Goal: Transaction & Acquisition: Book appointment/travel/reservation

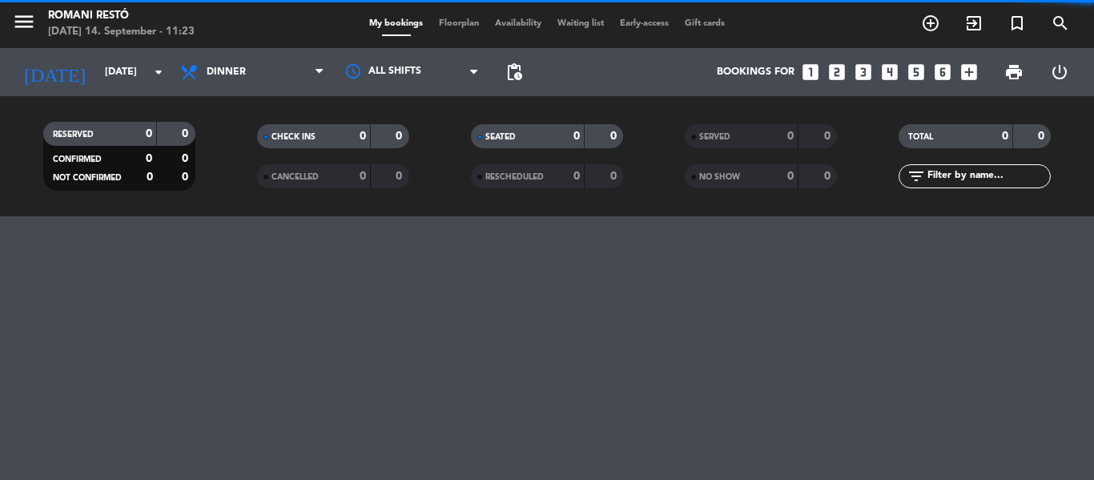
click at [290, 76] on span "Dinner" at bounding box center [252, 71] width 160 height 35
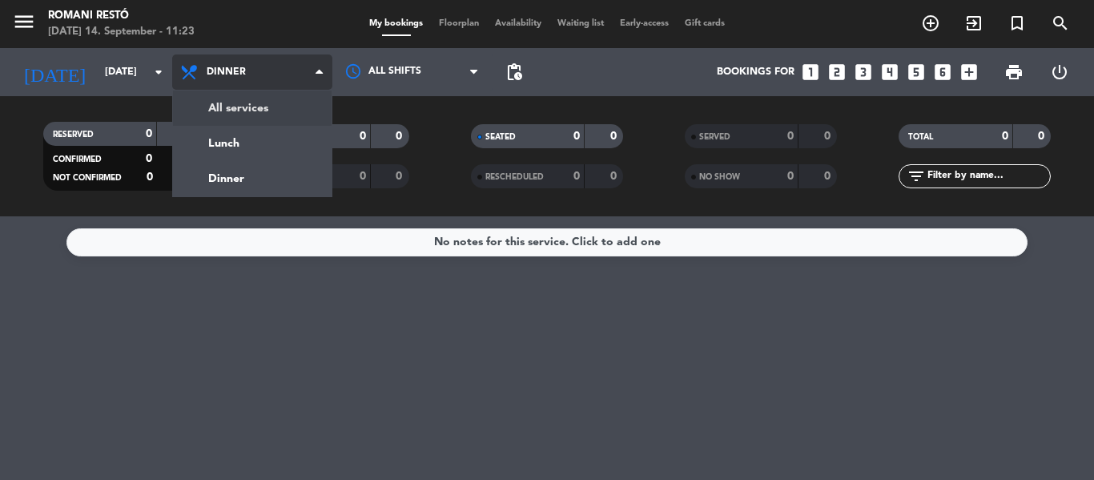
click at [291, 98] on div "menu Romani Restó [DATE] 14. September - 11:23 My bookings Floorplan Availabili…" at bounding box center [547, 108] width 1094 height 216
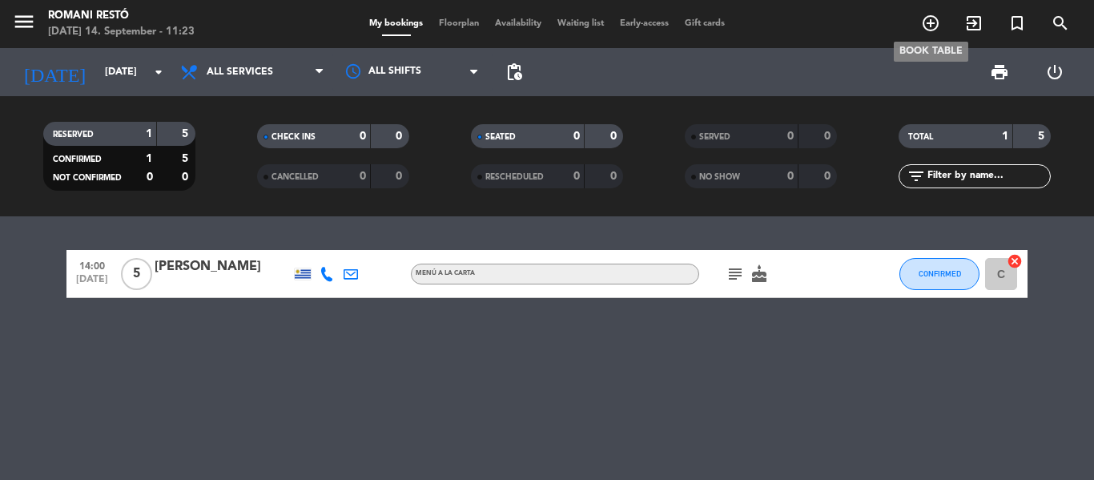
click at [930, 22] on icon "add_circle_outline" at bounding box center [930, 23] width 19 height 19
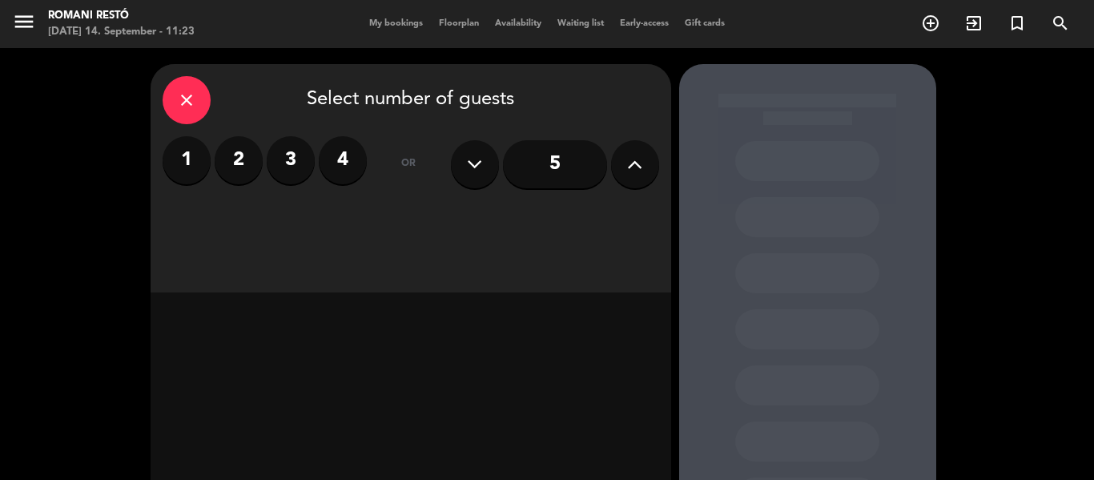
click at [618, 171] on button at bounding box center [635, 164] width 48 height 48
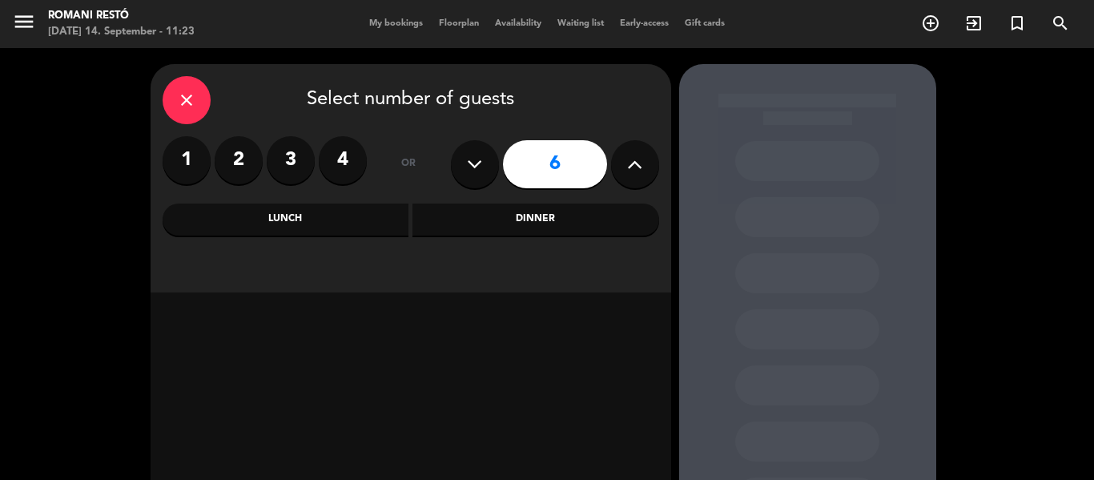
click at [340, 225] on div "Lunch" at bounding box center [286, 219] width 247 height 32
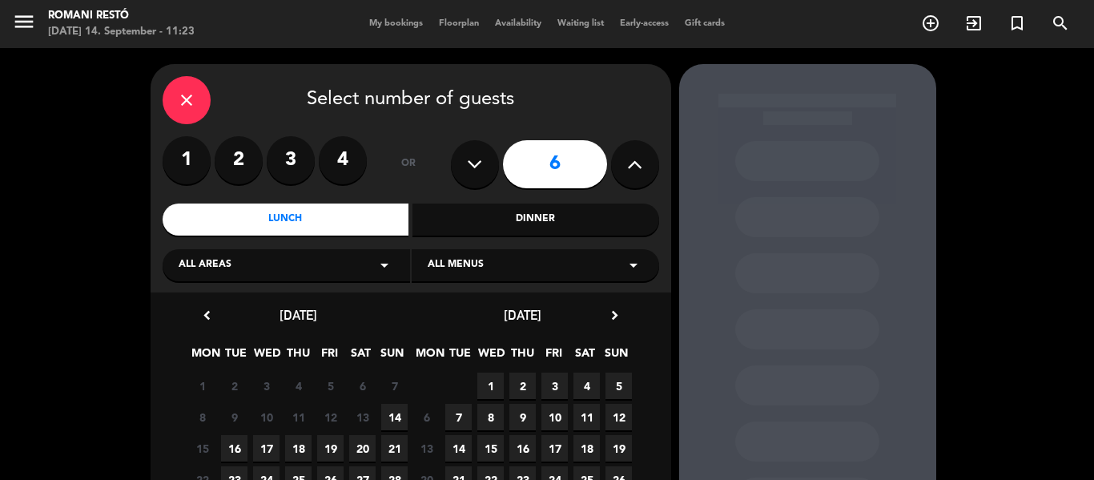
scroll to position [80, 0]
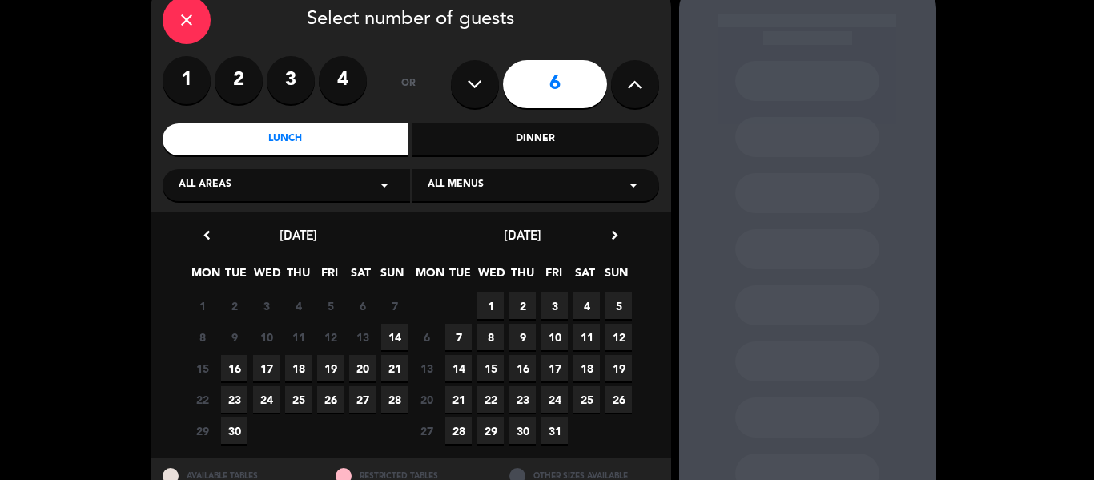
click at [396, 336] on span "14" at bounding box center [394, 337] width 26 height 26
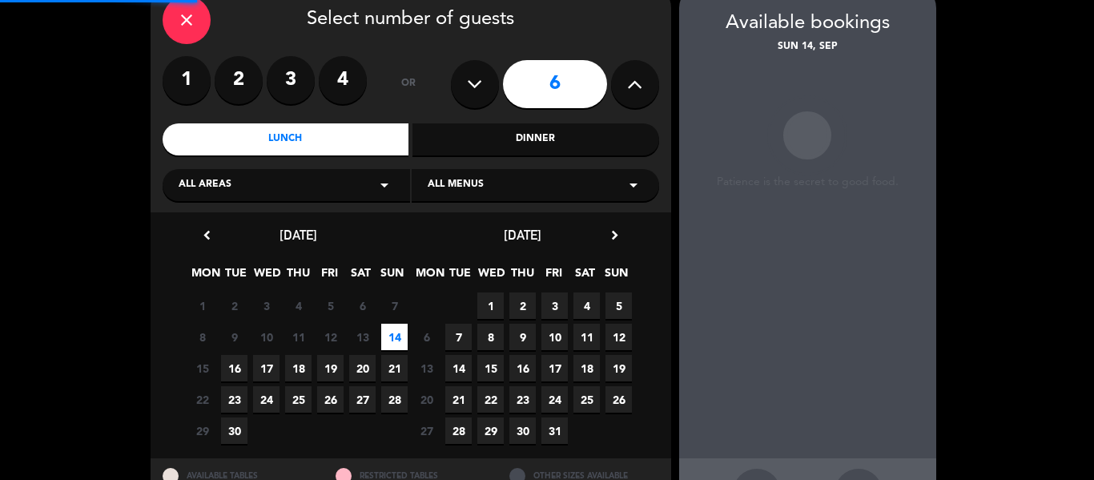
scroll to position [64, 0]
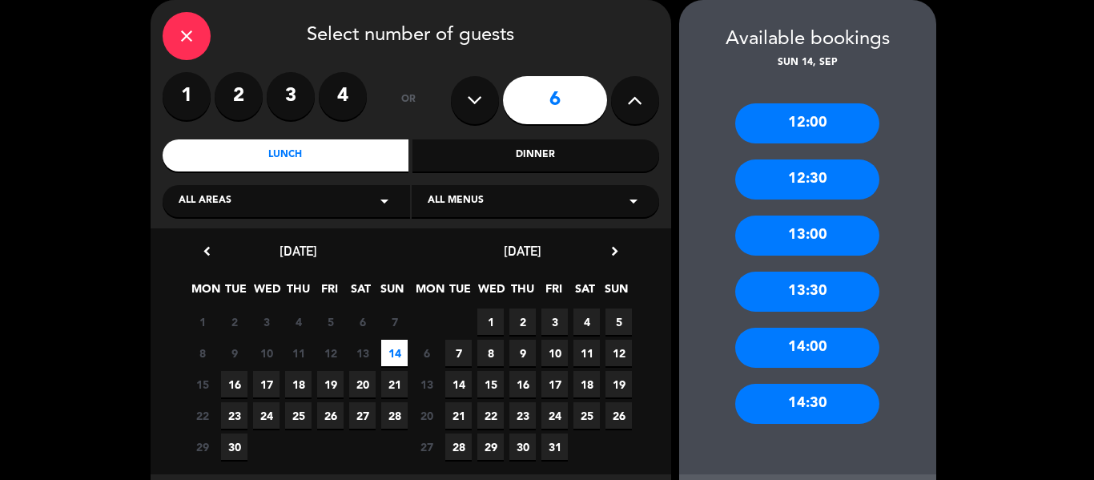
click at [803, 236] on div "13:00" at bounding box center [807, 235] width 144 height 40
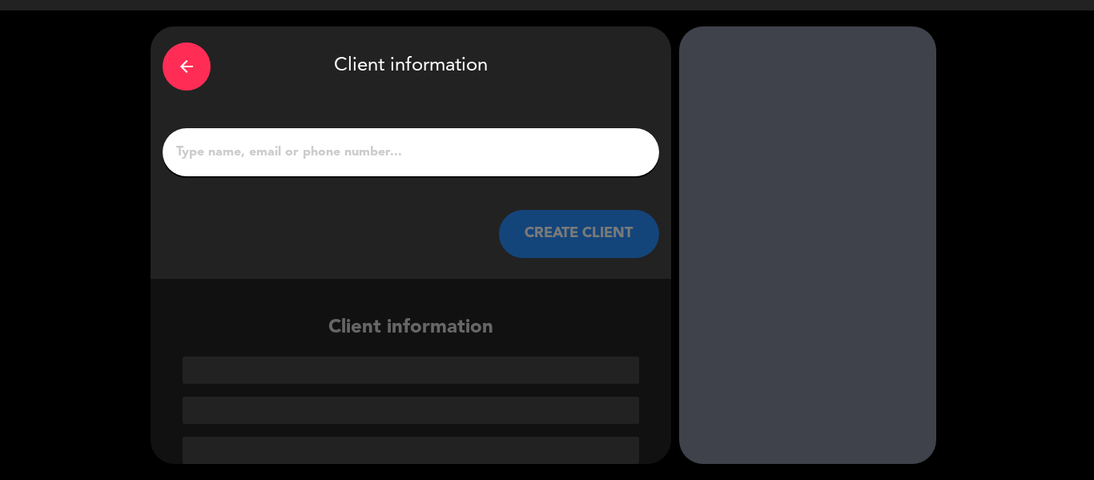
scroll to position [38, 0]
drag, startPoint x: 448, startPoint y: 161, endPoint x: 447, endPoint y: 152, distance: 8.8
click at [447, 152] on div at bounding box center [411, 152] width 497 height 48
click at [509, 151] on input "1" at bounding box center [411, 152] width 473 height 22
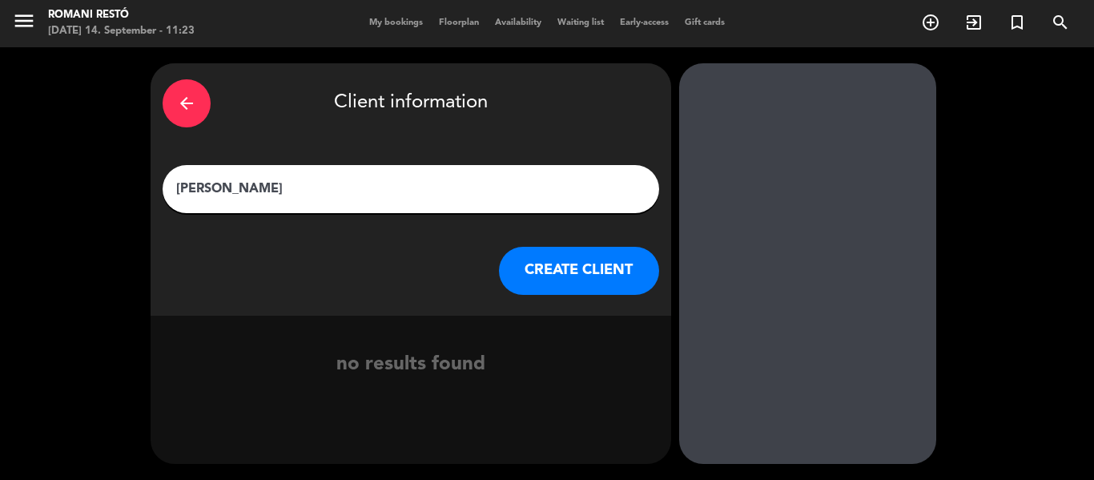
type input "[PERSON_NAME]"
click at [567, 264] on button "CREATE CLIENT" at bounding box center [579, 271] width 160 height 48
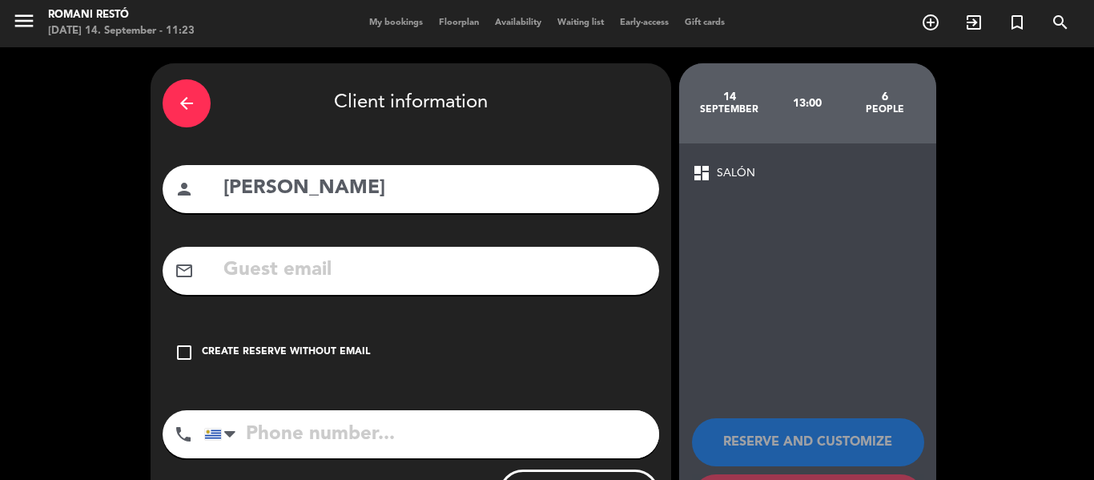
click at [192, 346] on icon "check_box_outline_blank" at bounding box center [184, 352] width 19 height 19
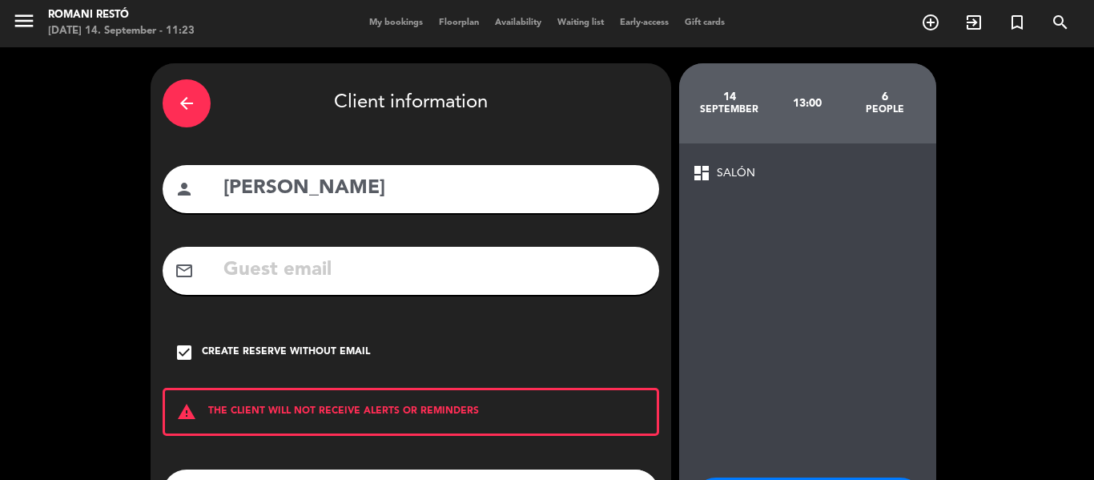
scroll to position [138, 0]
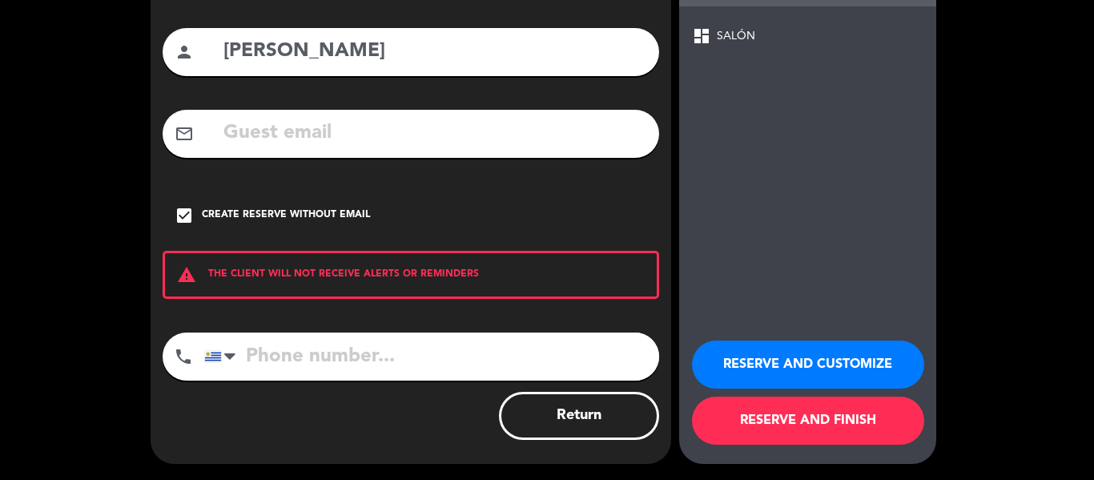
click at [319, 353] on input "tel" at bounding box center [431, 356] width 455 height 48
type input "099556713"
click at [789, 417] on button "RESERVE AND FINISH" at bounding box center [808, 421] width 232 height 48
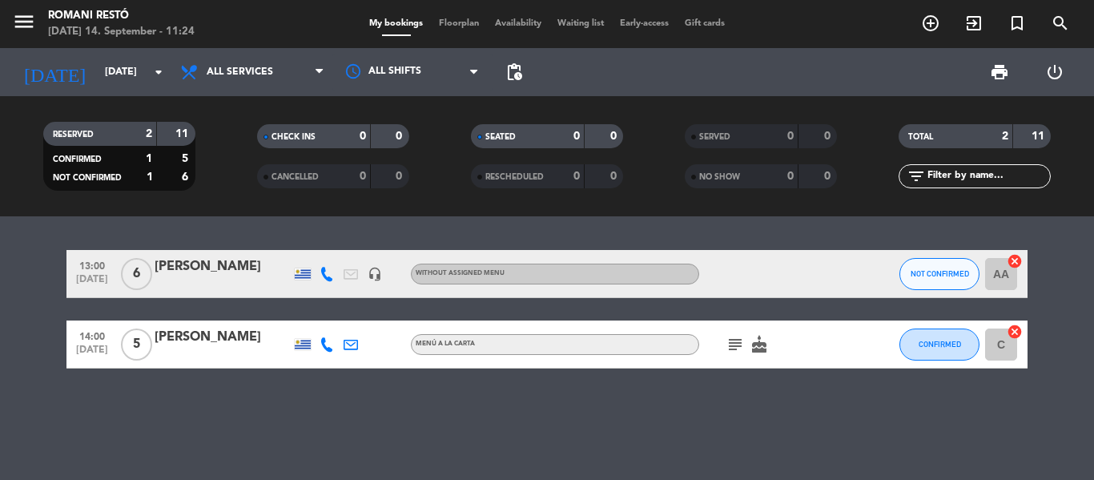
click at [738, 348] on icon "subject" at bounding box center [735, 344] width 19 height 19
click at [762, 346] on icon "cake" at bounding box center [759, 344] width 19 height 19
click at [738, 348] on icon "subject" at bounding box center [735, 344] width 19 height 19
click at [706, 417] on div "13:00 [DATE] 6 [PERSON_NAME] headset_mic Without assigned menu NOT CONFIRMED AA…" at bounding box center [547, 348] width 1094 height 264
click at [735, 344] on icon "subject" at bounding box center [735, 344] width 19 height 19
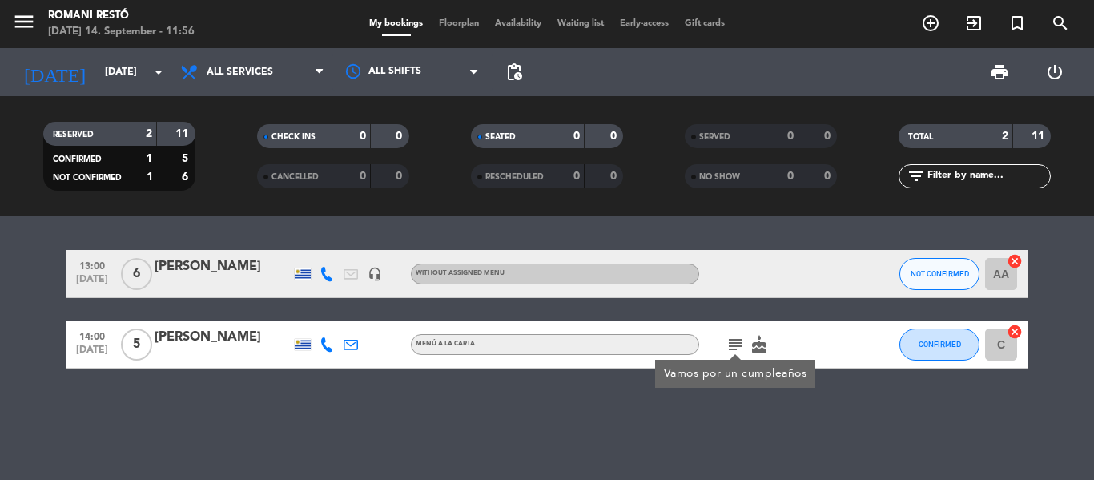
click at [735, 344] on icon "subject" at bounding box center [735, 344] width 19 height 19
click at [79, 405] on div "13:00 [DATE] 6 [PERSON_NAME] headset_mic Without assigned menu NOT CONFIRMED AA…" at bounding box center [547, 348] width 1094 height 264
click at [370, 274] on icon "headset_mic" at bounding box center [375, 274] width 14 height 14
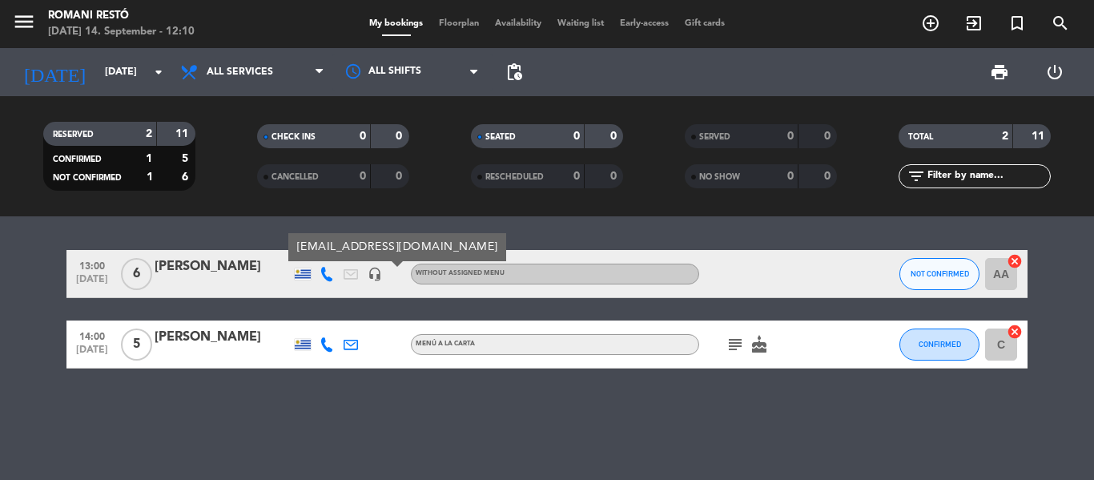
click at [370, 274] on icon "headset_mic" at bounding box center [375, 274] width 14 height 14
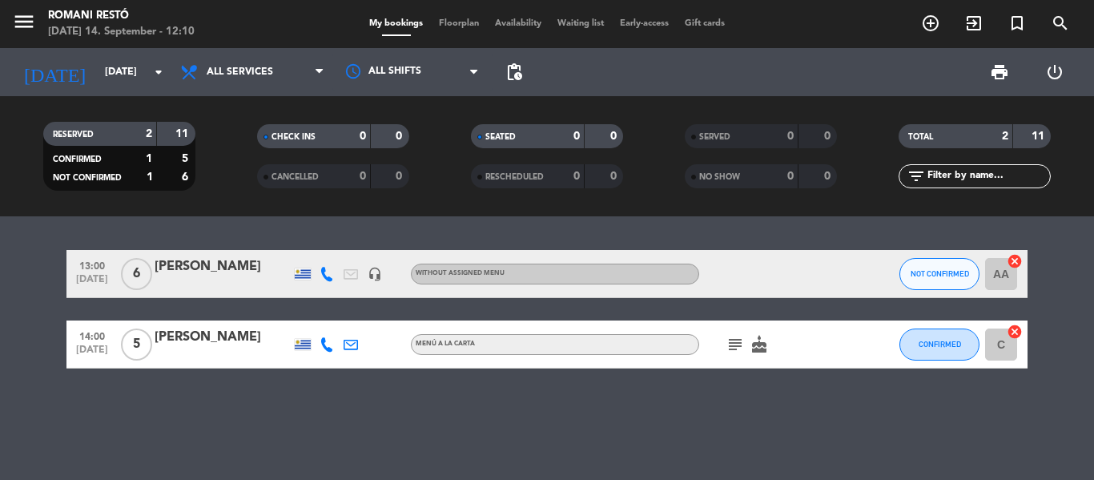
click at [349, 341] on icon at bounding box center [351, 344] width 14 height 14
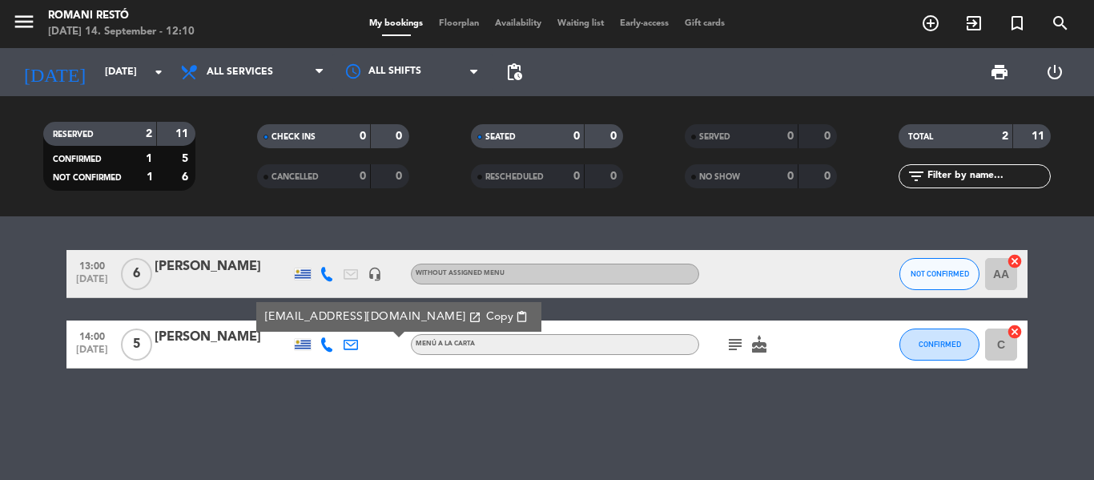
click at [349, 341] on icon at bounding box center [351, 344] width 14 height 14
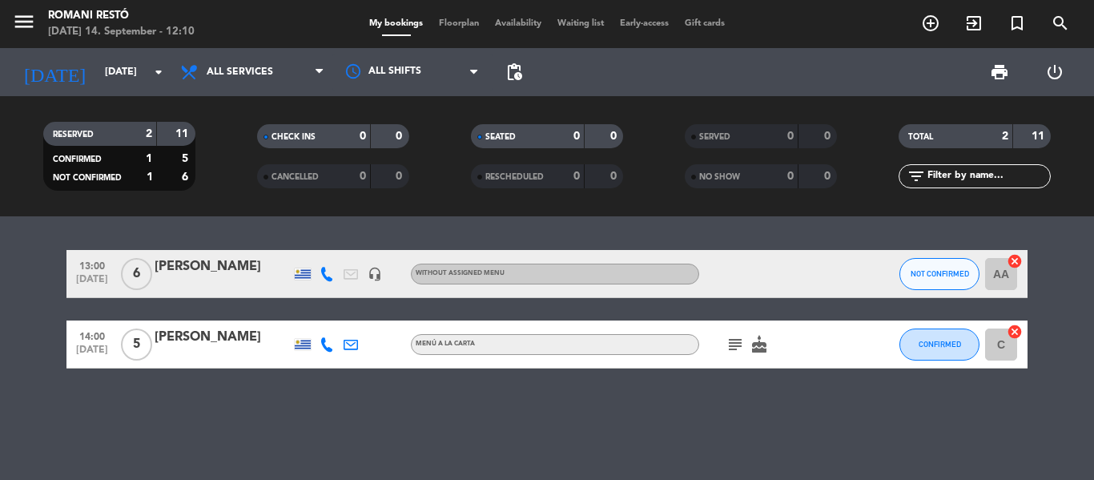
click at [308, 351] on div at bounding box center [303, 343] width 24 height 47
click at [304, 344] on div at bounding box center [303, 344] width 16 height 11
click at [323, 339] on icon at bounding box center [327, 344] width 14 height 14
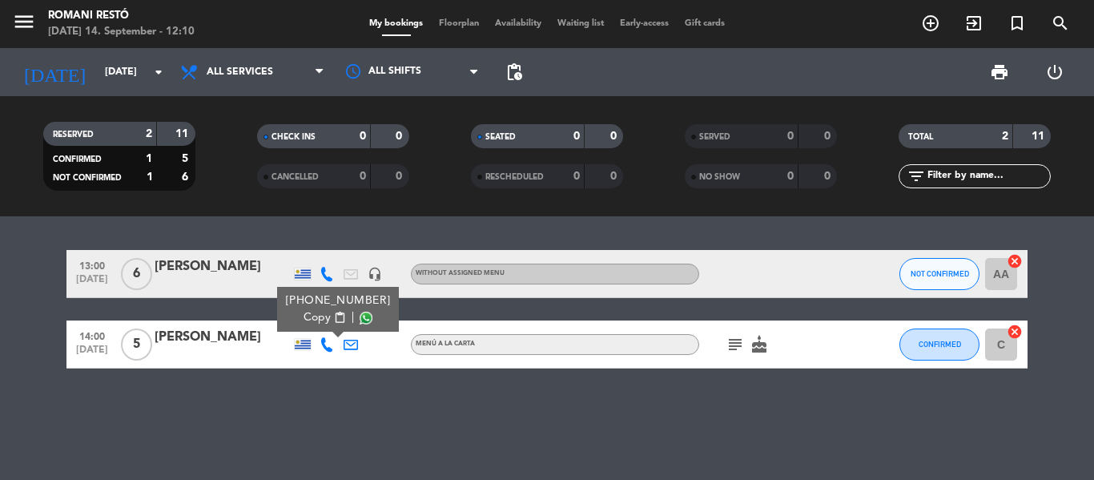
click at [323, 365] on div "[PHONE_NUMBER] Copy content_paste |" at bounding box center [327, 343] width 24 height 47
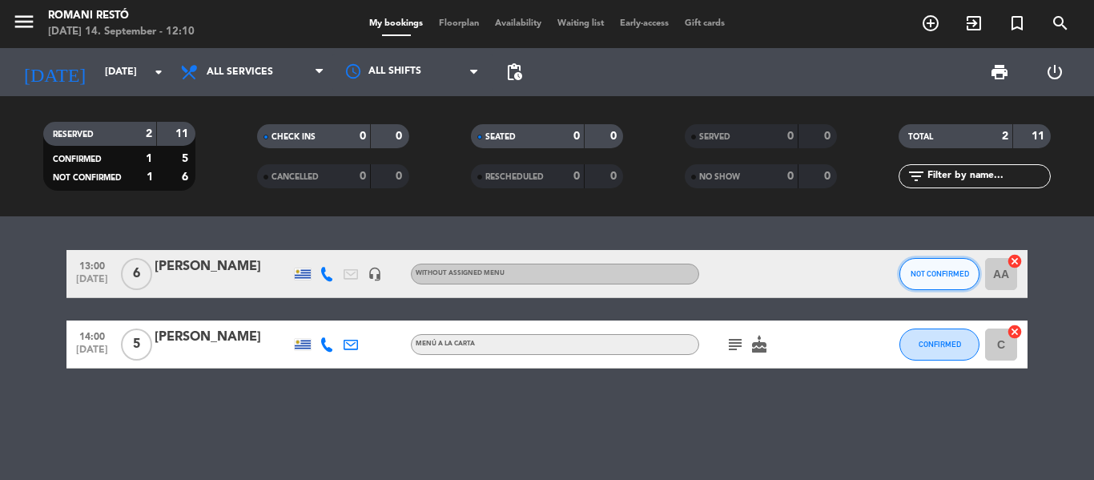
click at [948, 276] on span "NOT CONFIRMED" at bounding box center [940, 273] width 58 height 9
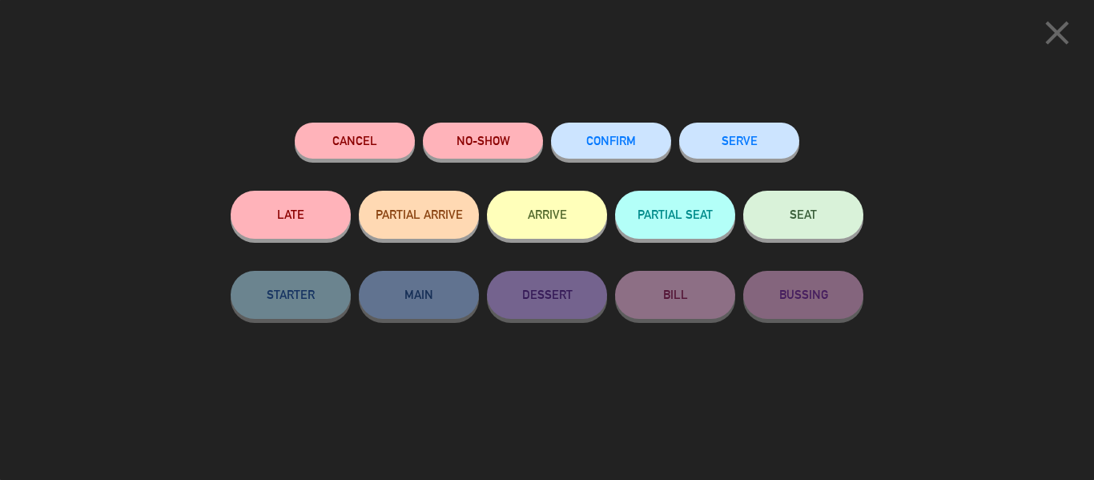
click at [611, 141] on span "CONFIRM" at bounding box center [611, 141] width 50 height 14
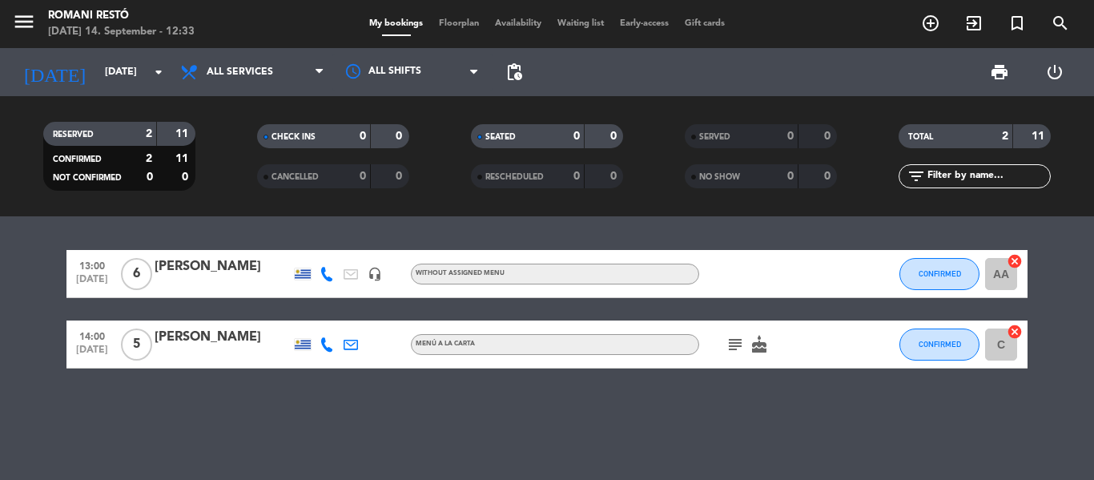
drag, startPoint x: 604, startPoint y: 409, endPoint x: 614, endPoint y: 415, distance: 11.1
